Goal: Find specific page/section

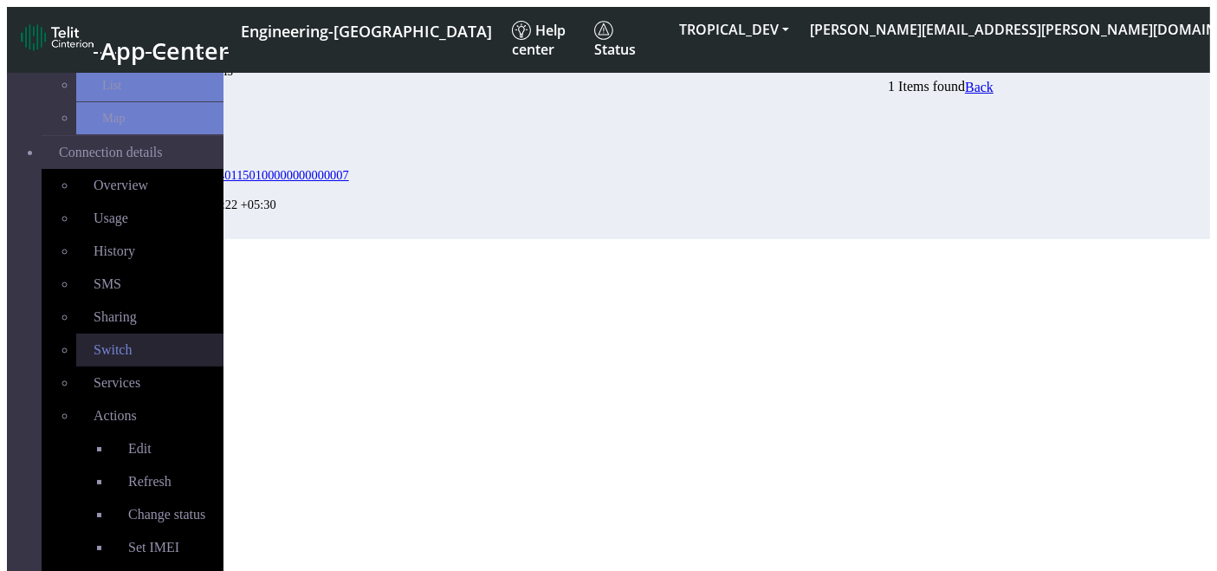
scroll to position [60, 0]
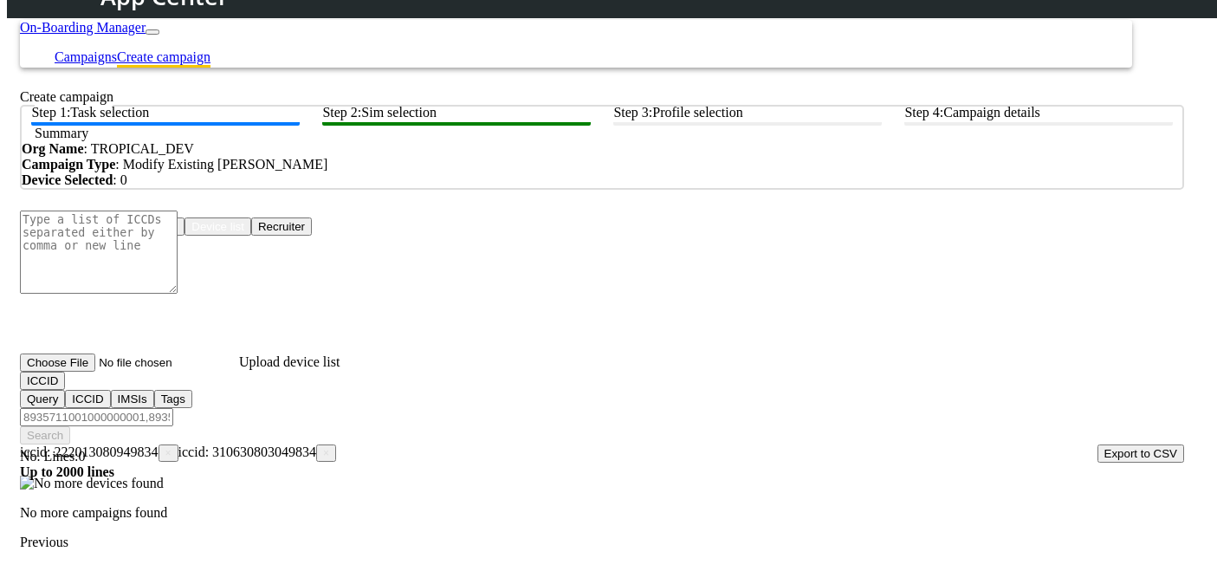
scroll to position [169, 0]
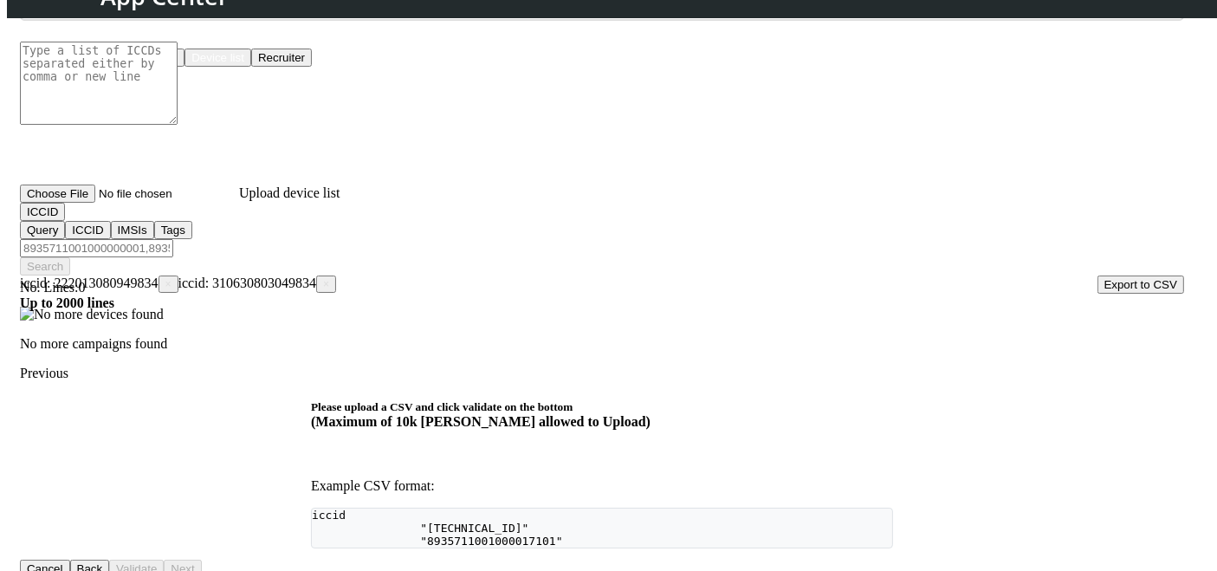
click at [364, 352] on p "No more campaigns found" at bounding box center [602, 344] width 1164 height 16
